Goal: Information Seeking & Learning: Learn about a topic

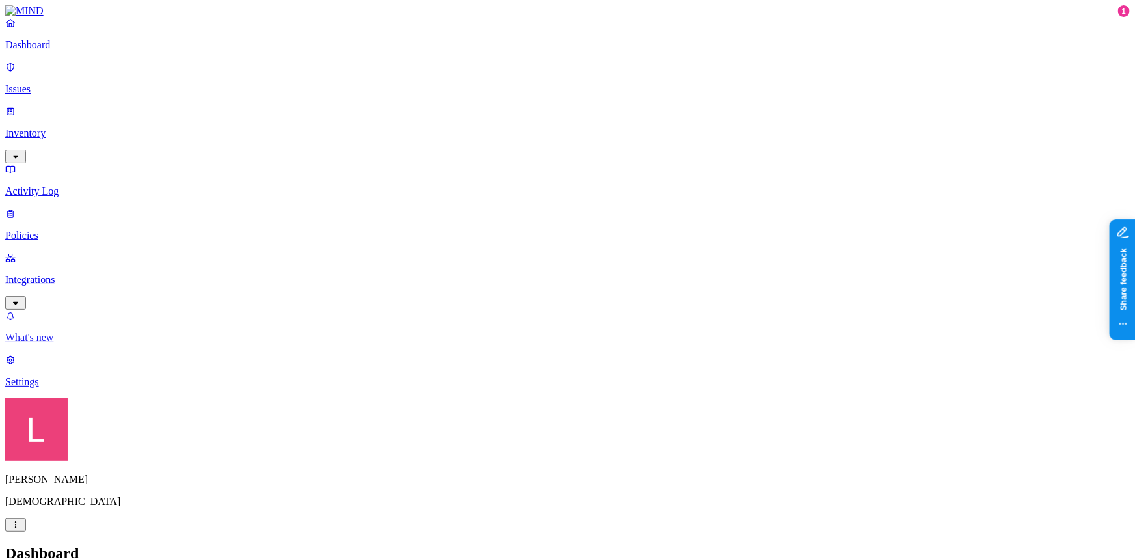
click at [85, 343] on p "What's new" at bounding box center [567, 338] width 1124 height 12
click at [96, 230] on p "Policies" at bounding box center [567, 236] width 1124 height 12
click at [40, 17] on link at bounding box center [567, 11] width 1124 height 12
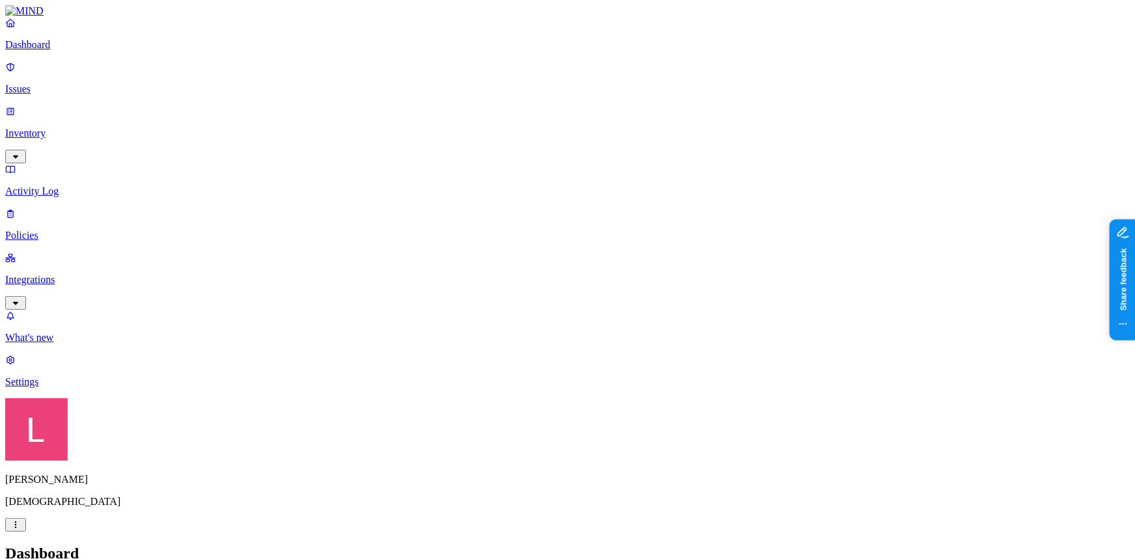
click at [68, 51] on link "Dashboard" at bounding box center [567, 34] width 1124 height 34
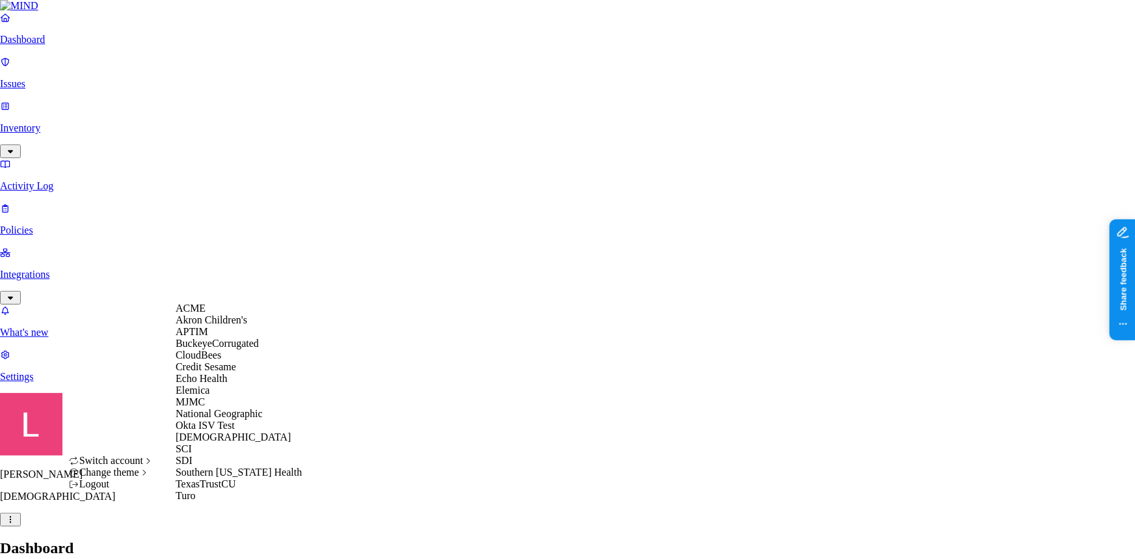
click at [224, 349] on span "BuckeyeCorrugated" at bounding box center [217, 342] width 83 height 11
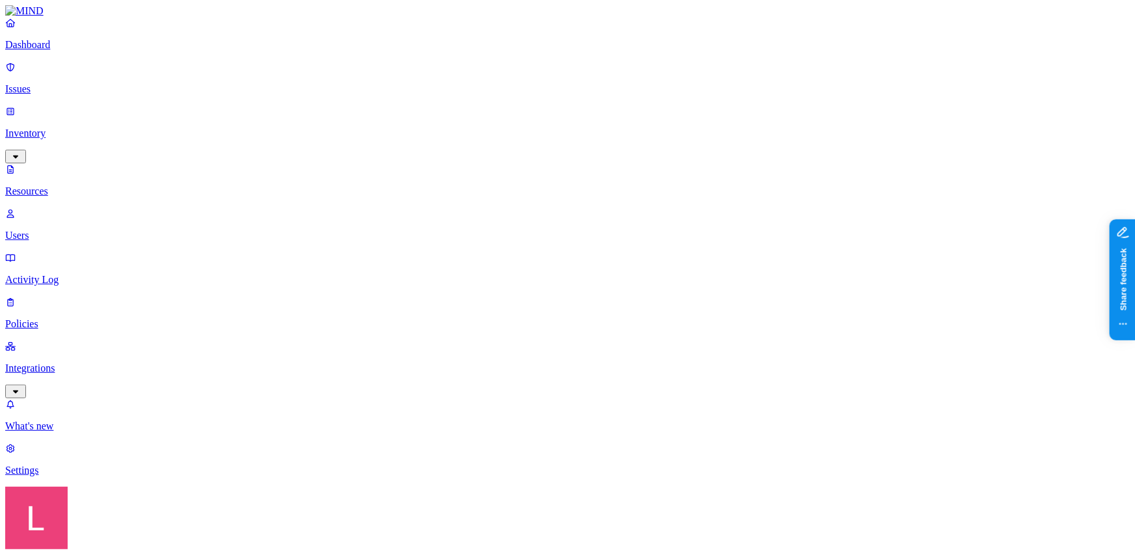
click at [67, 83] on p "Issues" at bounding box center [567, 89] width 1124 height 12
click at [62, 51] on p "Dashboard" at bounding box center [567, 45] width 1124 height 12
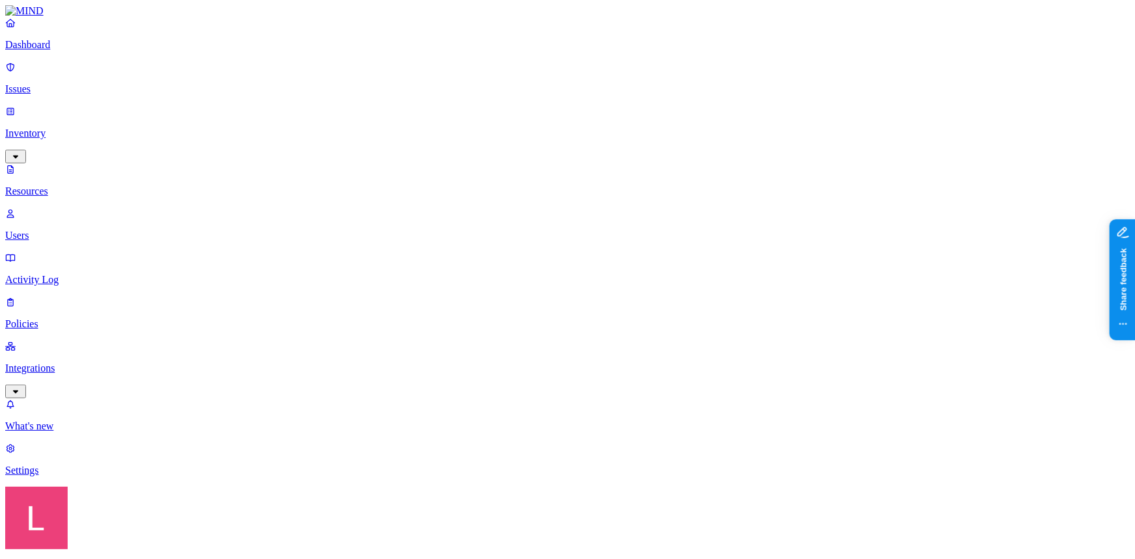
click at [642, 230] on span "External users" at bounding box center [626, 241] width 35 height 23
click at [609, 206] on div "External users" at bounding box center [609, 230] width 0 height 49
click at [611, 266] on icon at bounding box center [614, 270] width 10 height 8
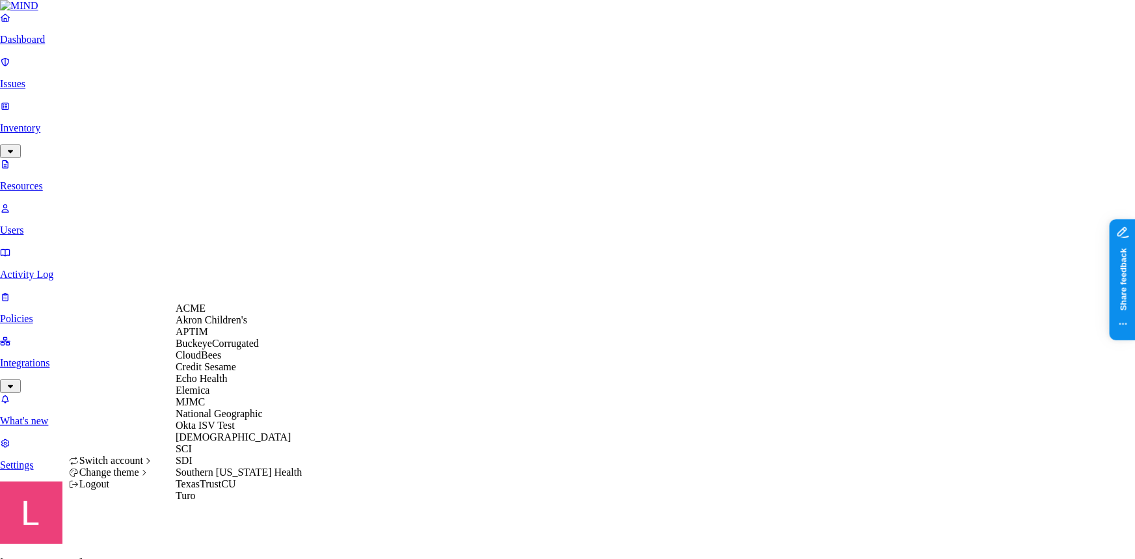
scroll to position [153, 0]
click at [226, 431] on div "[DEMOGRAPHIC_DATA]" at bounding box center [239, 437] width 126 height 12
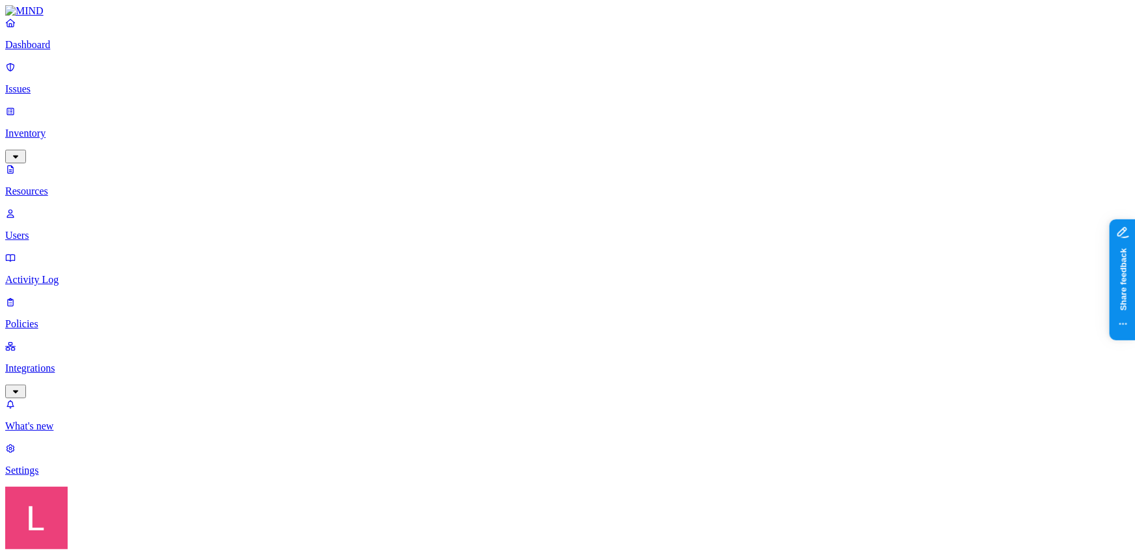
click at [64, 318] on p "Policies" at bounding box center [567, 324] width 1124 height 12
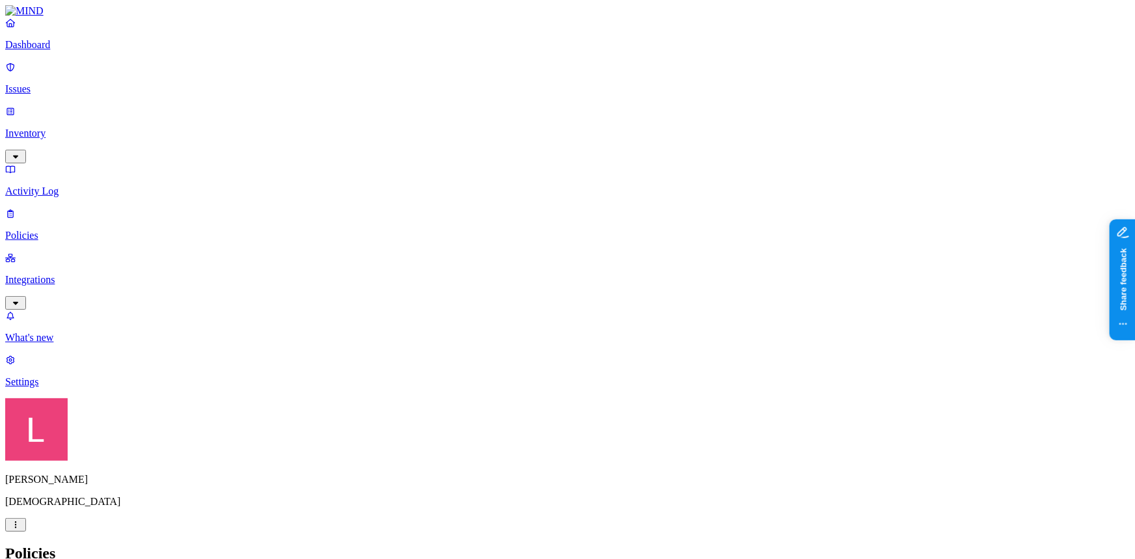
click at [79, 51] on p "Dashboard" at bounding box center [567, 45] width 1124 height 12
click at [62, 230] on p "Policies" at bounding box center [567, 236] width 1124 height 12
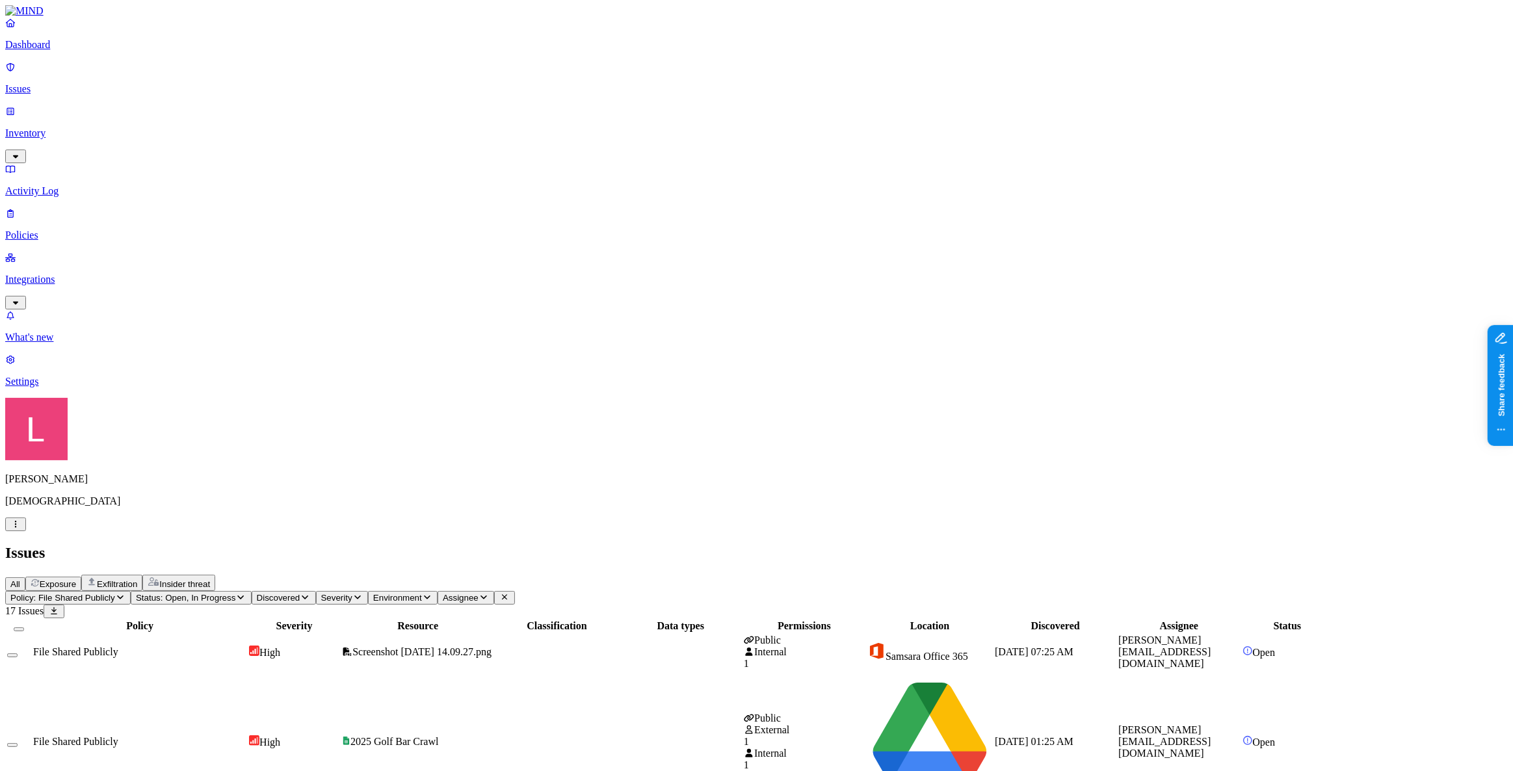
click at [79, 49] on link "Dashboard" at bounding box center [756, 34] width 1503 height 34
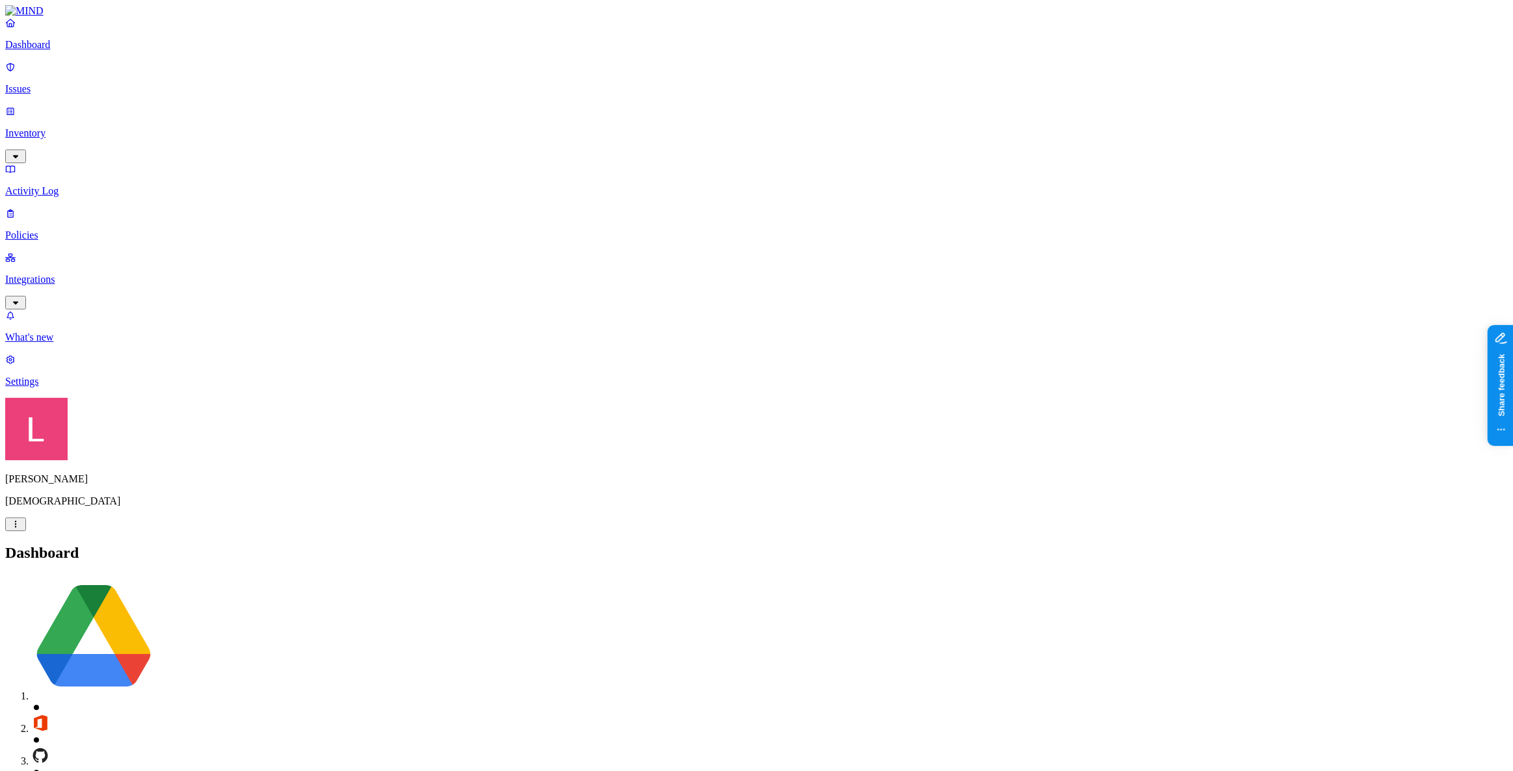
click at [56, 230] on p "Policies" at bounding box center [756, 236] width 1503 height 12
